Goal: Task Accomplishment & Management: Use online tool/utility

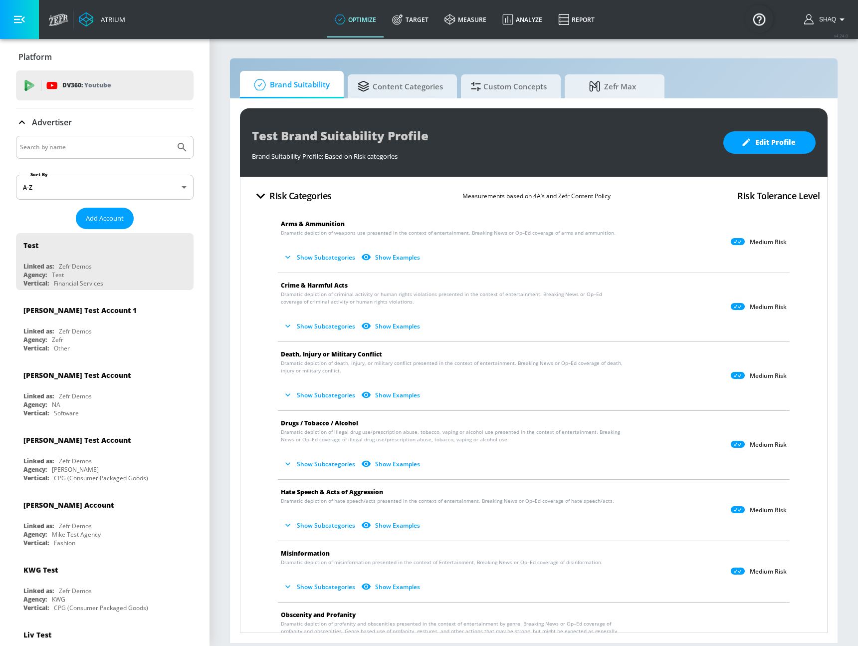
click at [99, 113] on div "Advertiser" at bounding box center [105, 122] width 178 height 28
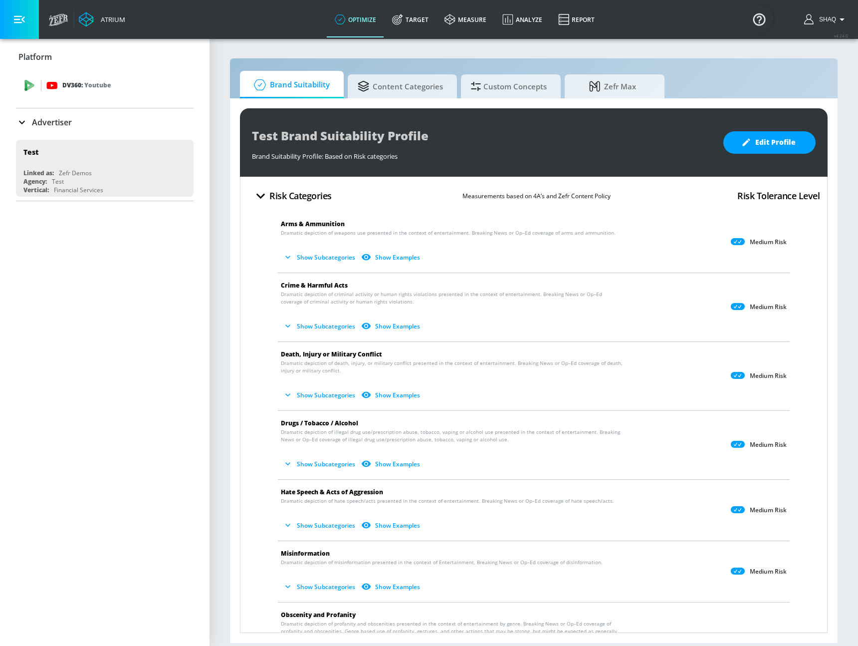
click at [69, 86] on p "DV360: Youtube" at bounding box center [86, 85] width 48 height 11
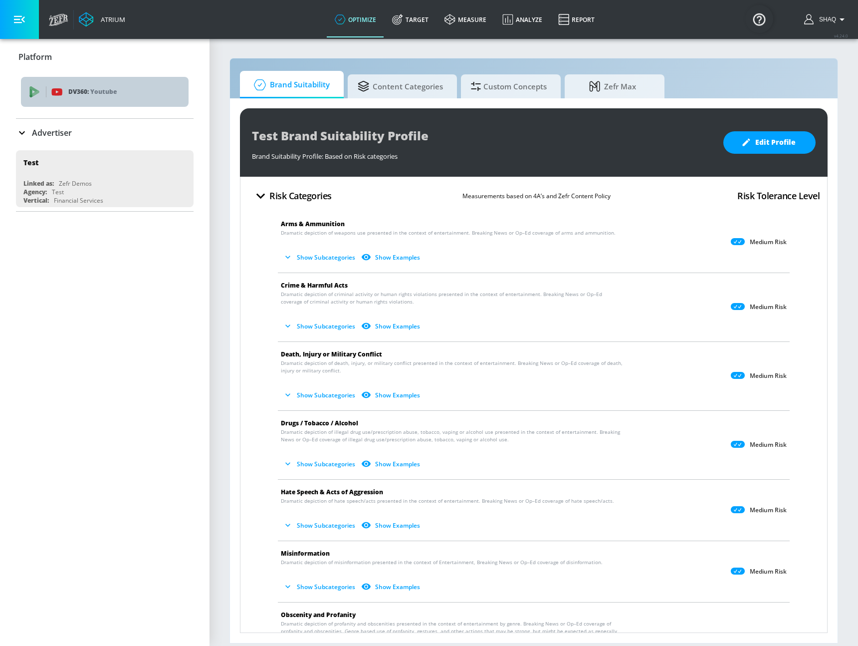
click at [65, 95] on span "DV360: Youtube" at bounding box center [105, 91] width 152 height 11
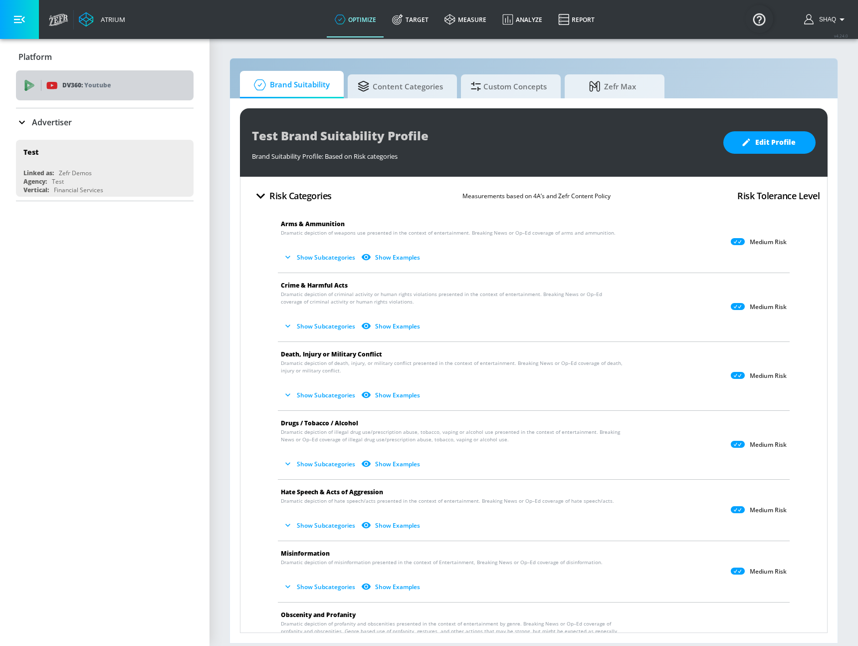
click at [36, 93] on div "DV360: Youtube" at bounding box center [105, 85] width 178 height 30
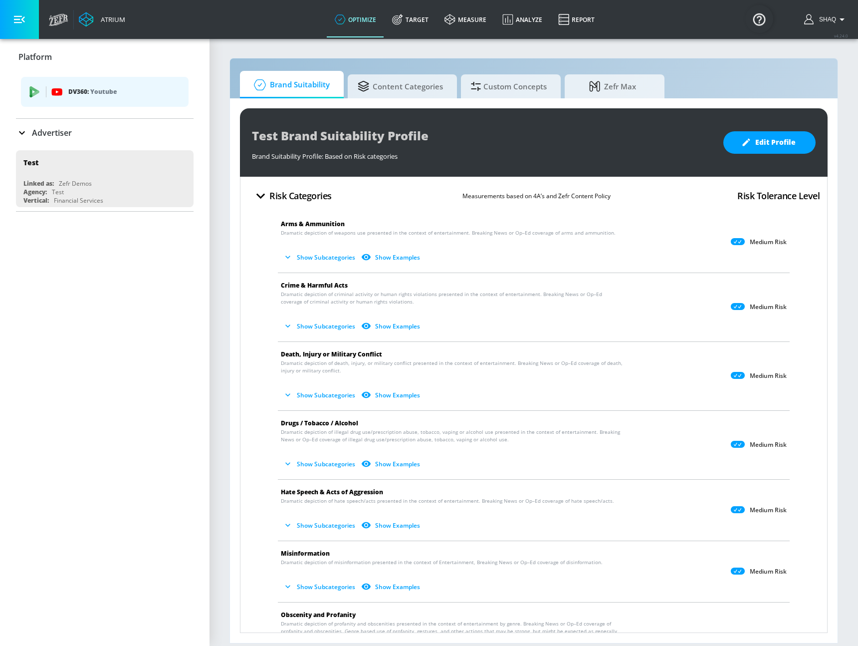
click at [44, 62] on div "Platform" at bounding box center [105, 57] width 178 height 28
drag, startPoint x: 44, startPoint y: 57, endPoint x: 69, endPoint y: 40, distance: 30.6
click at [44, 56] on p "Platform" at bounding box center [34, 56] width 33 height 11
click at [361, 11] on link "optimize" at bounding box center [355, 19] width 57 height 36
click at [62, 127] on p "Advertiser" at bounding box center [52, 132] width 40 height 11
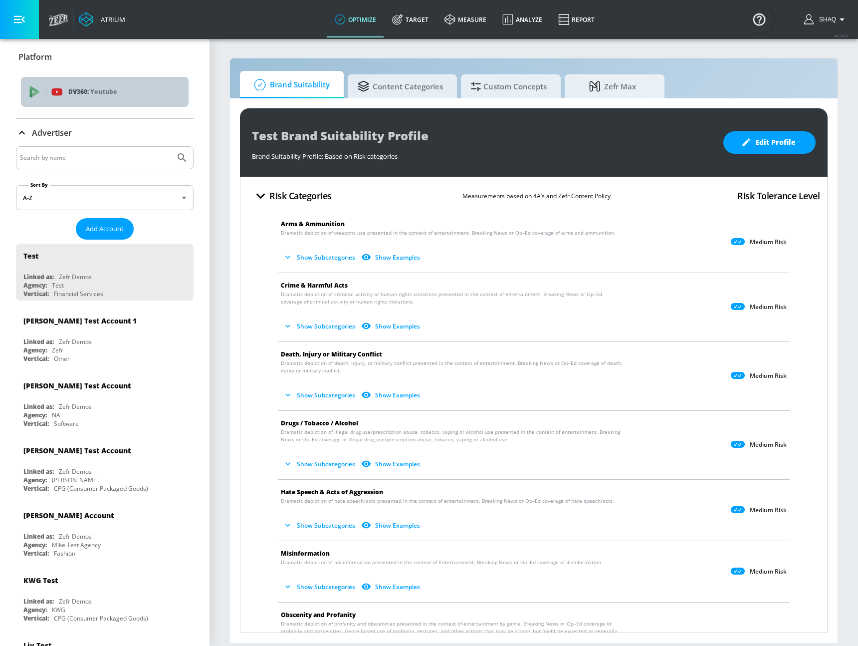
click at [105, 77] on div "DV360: Youtube" at bounding box center [105, 92] width 168 height 30
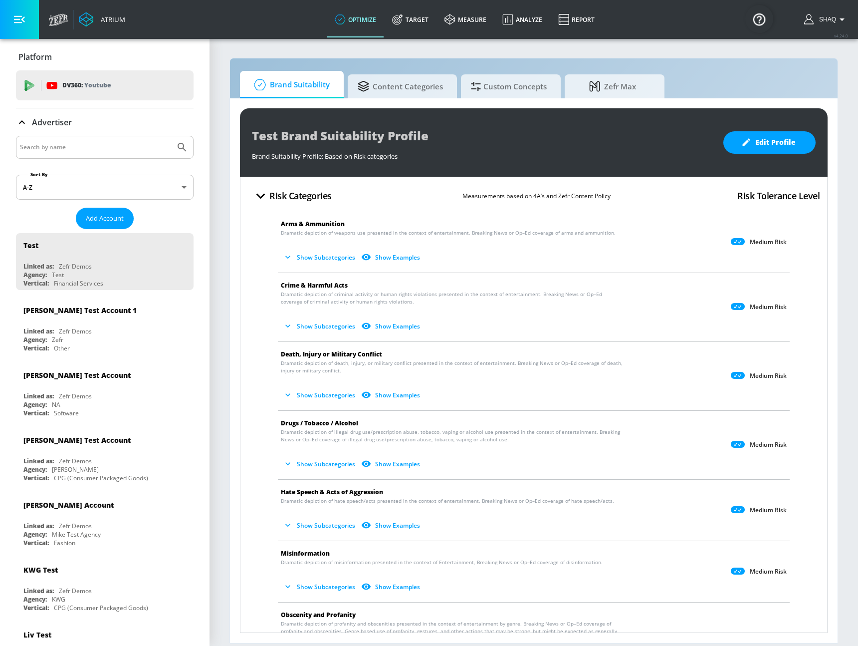
click at [87, 144] on input "Search by name" at bounding box center [95, 147] width 151 height 13
type input "kella"
click at [171, 136] on button "Submit Search" at bounding box center [182, 147] width 22 height 22
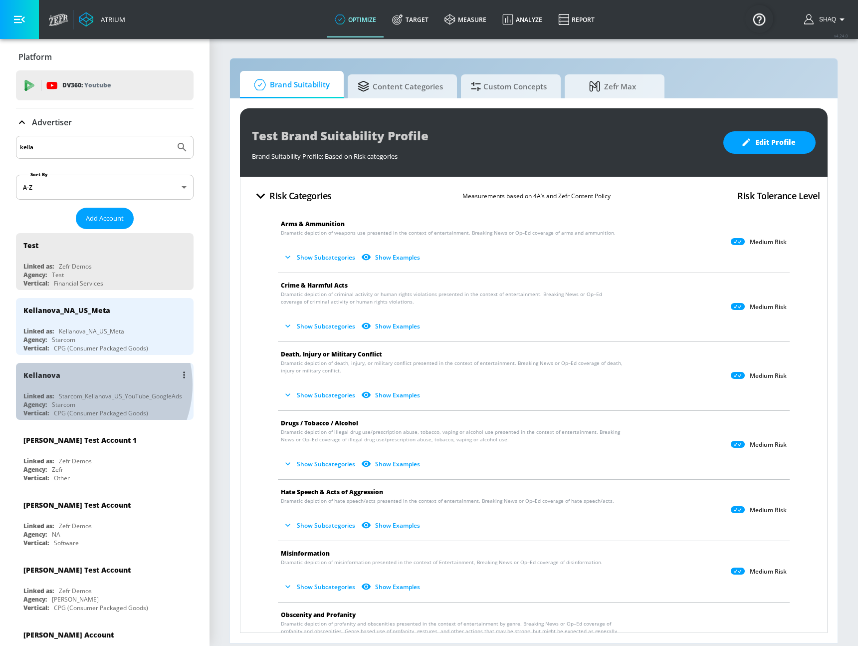
click at [84, 385] on div "Kellanova" at bounding box center [107, 375] width 168 height 24
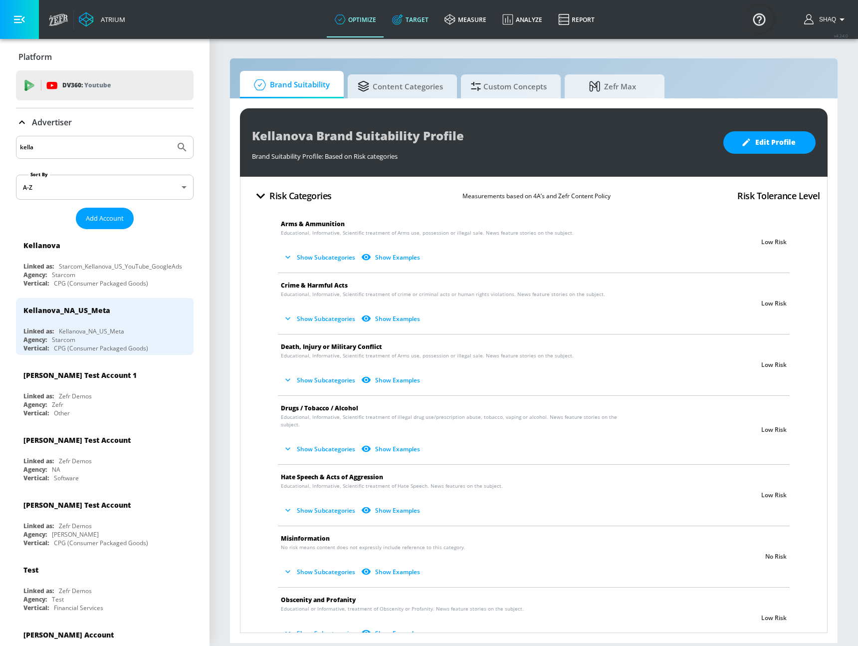
click at [408, 20] on link "Target" at bounding box center [410, 19] width 52 height 36
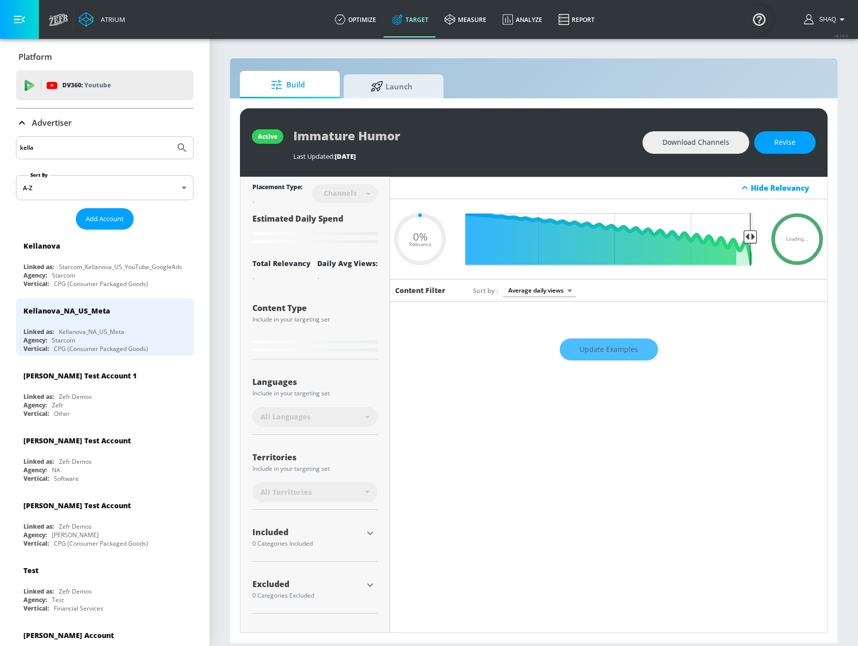
type input "0.05"
click at [407, 84] on span "Launch" at bounding box center [392, 85] width 76 height 24
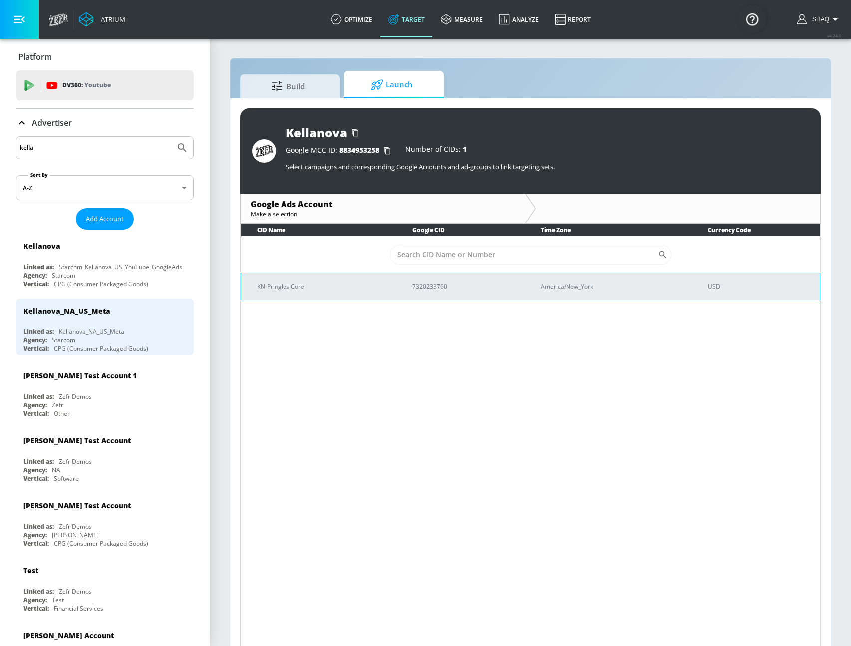
click at [434, 291] on p "7320233760" at bounding box center [464, 286] width 104 height 10
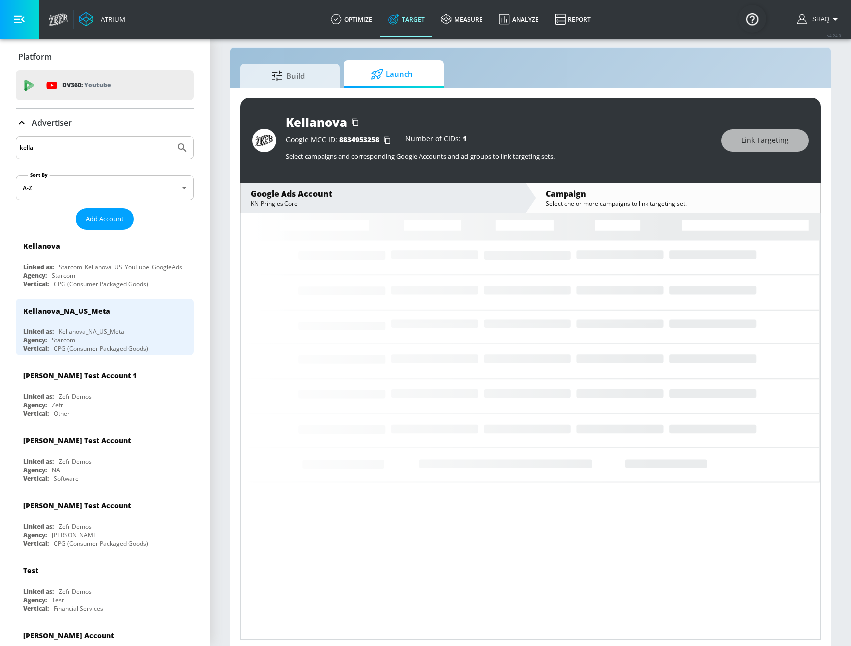
scroll to position [14, 0]
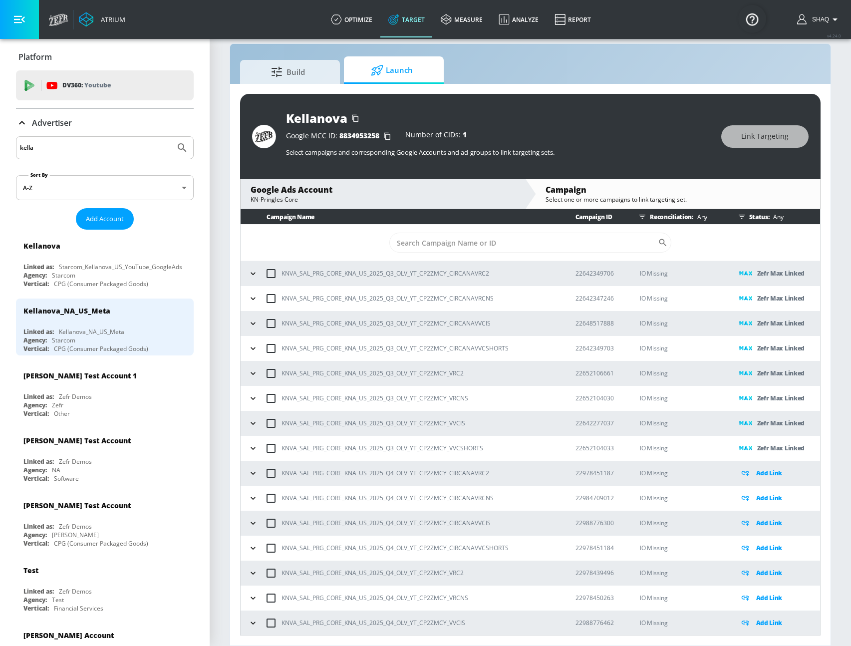
click at [590, 270] on p "22642349706" at bounding box center [599, 273] width 49 height 10
copy p "22642349706"
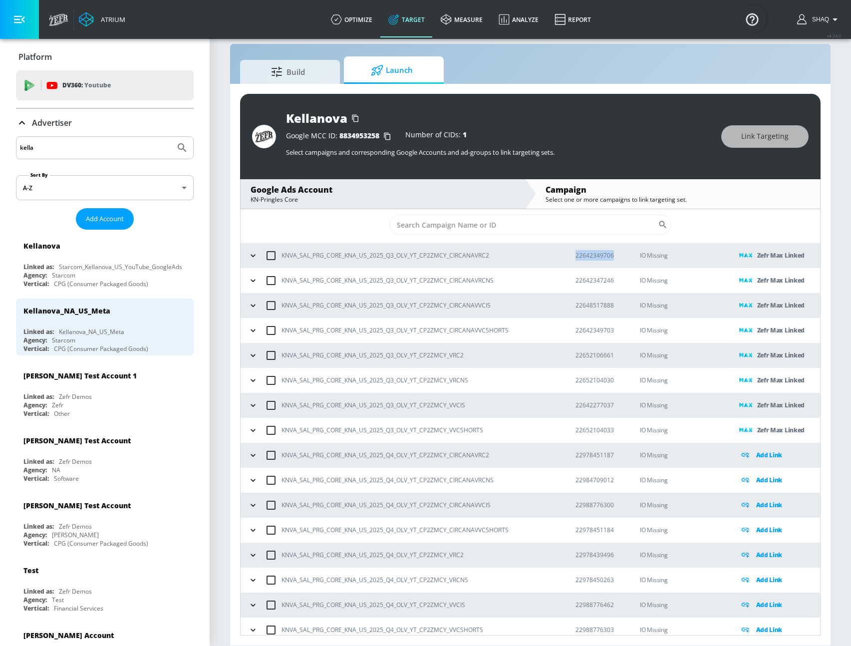
scroll to position [25, 0]
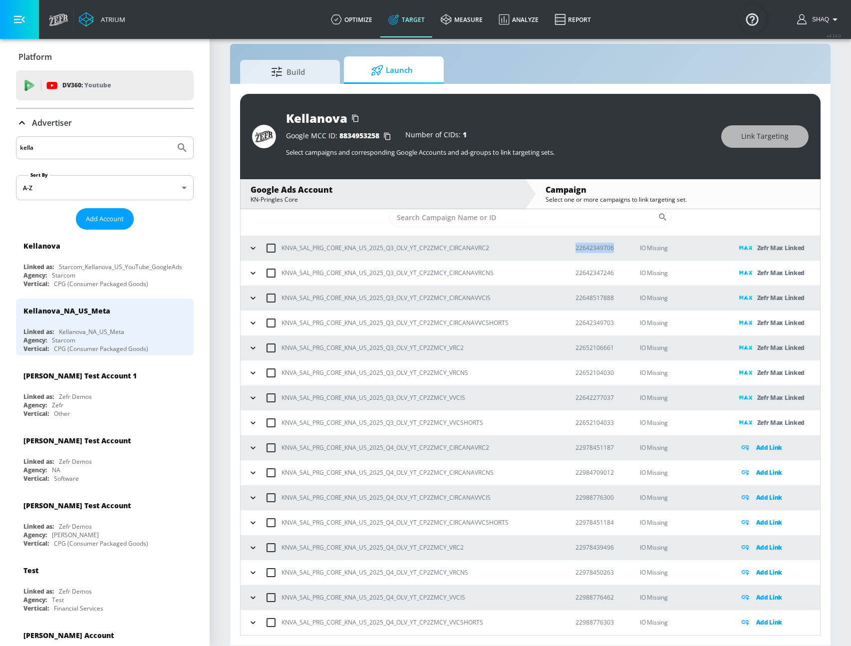
click at [589, 276] on p "22642347246" at bounding box center [599, 273] width 49 height 10
copy p "22642347246"
click at [588, 304] on td "22648517888" at bounding box center [592, 297] width 65 height 25
click at [588, 300] on p "22648517888" at bounding box center [599, 297] width 49 height 10
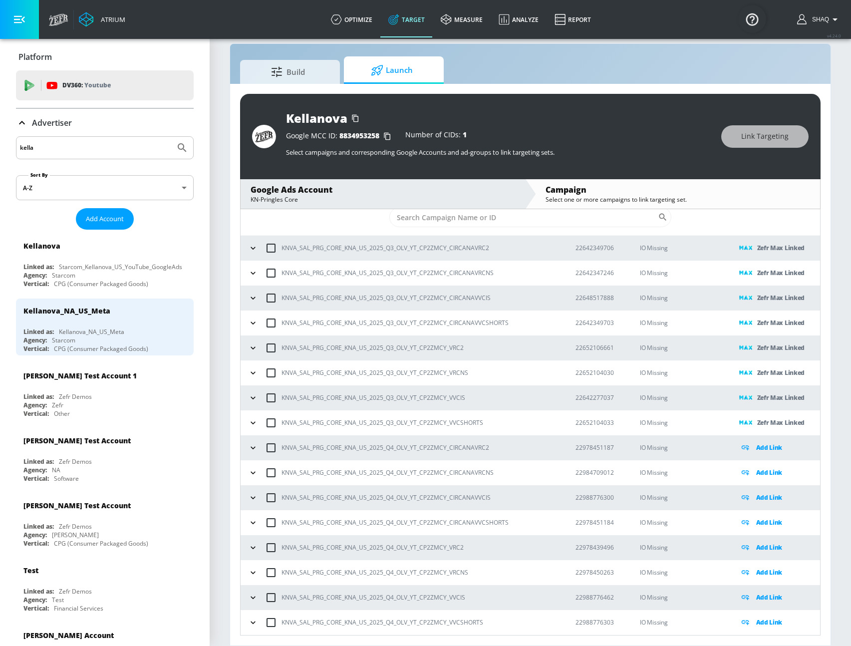
click at [587, 299] on p "22648517888" at bounding box center [599, 297] width 49 height 10
click at [586, 294] on p "22648517888" at bounding box center [599, 297] width 49 height 10
copy p "22648517888"
click at [594, 321] on p "22642349703" at bounding box center [599, 322] width 49 height 10
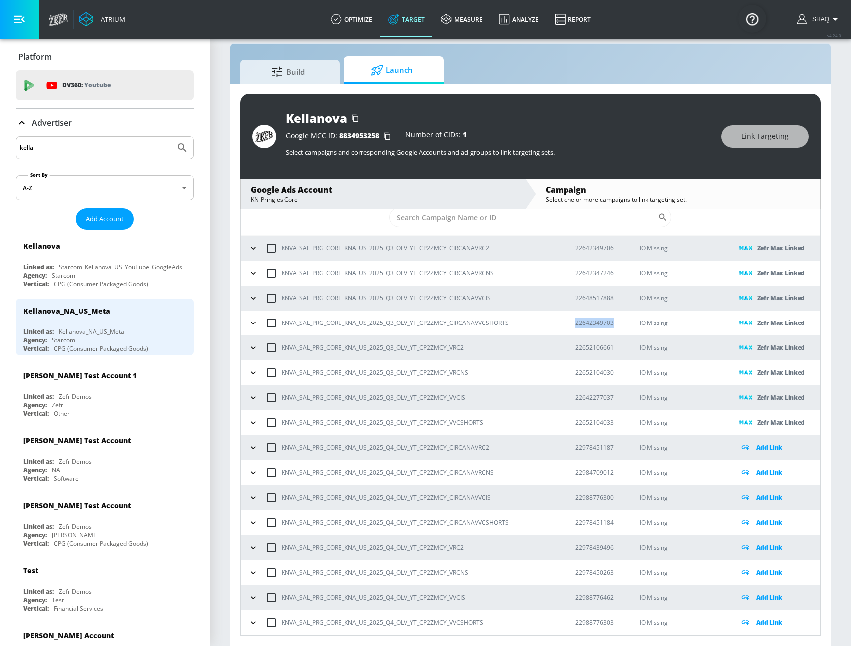
click at [594, 321] on p "22642349703" at bounding box center [599, 322] width 49 height 10
copy p "22642349703"
click at [588, 345] on p "22652106661" at bounding box center [599, 347] width 49 height 10
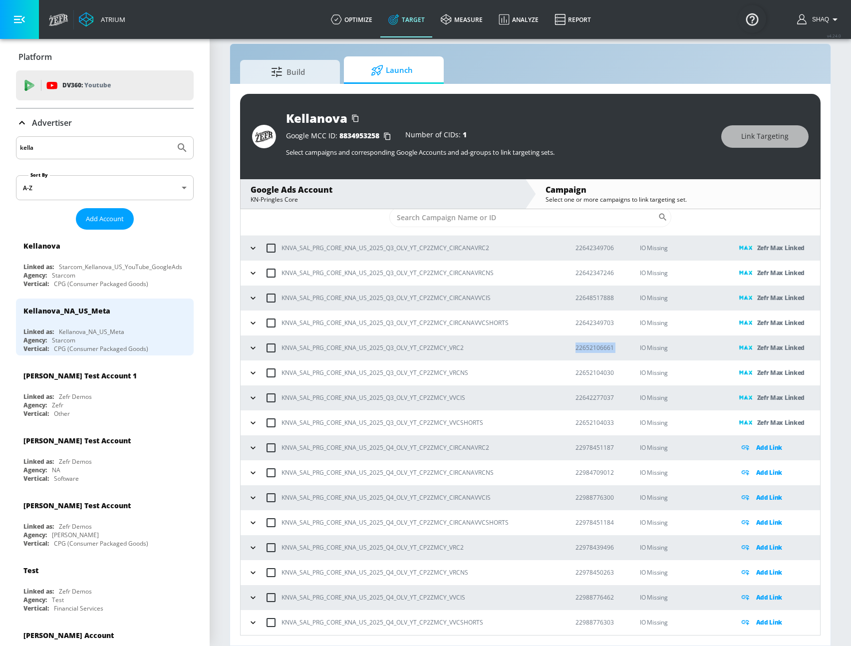
copy p "22652106661"
click at [590, 374] on p "22652104030" at bounding box center [599, 372] width 49 height 10
copy p "22652104030"
click at [588, 395] on p "22642277037" at bounding box center [599, 397] width 49 height 10
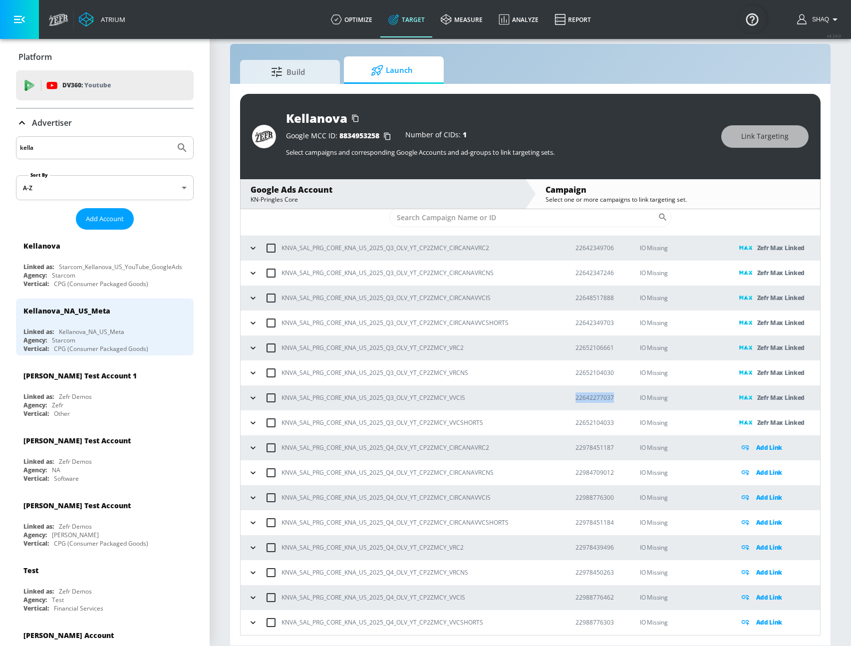
click at [588, 395] on p "22642277037" at bounding box center [599, 397] width 49 height 10
copy p "22642277037"
click at [597, 418] on p "22652104033" at bounding box center [599, 422] width 49 height 10
copy p "22652104033"
